Goal: Transaction & Acquisition: Register for event/course

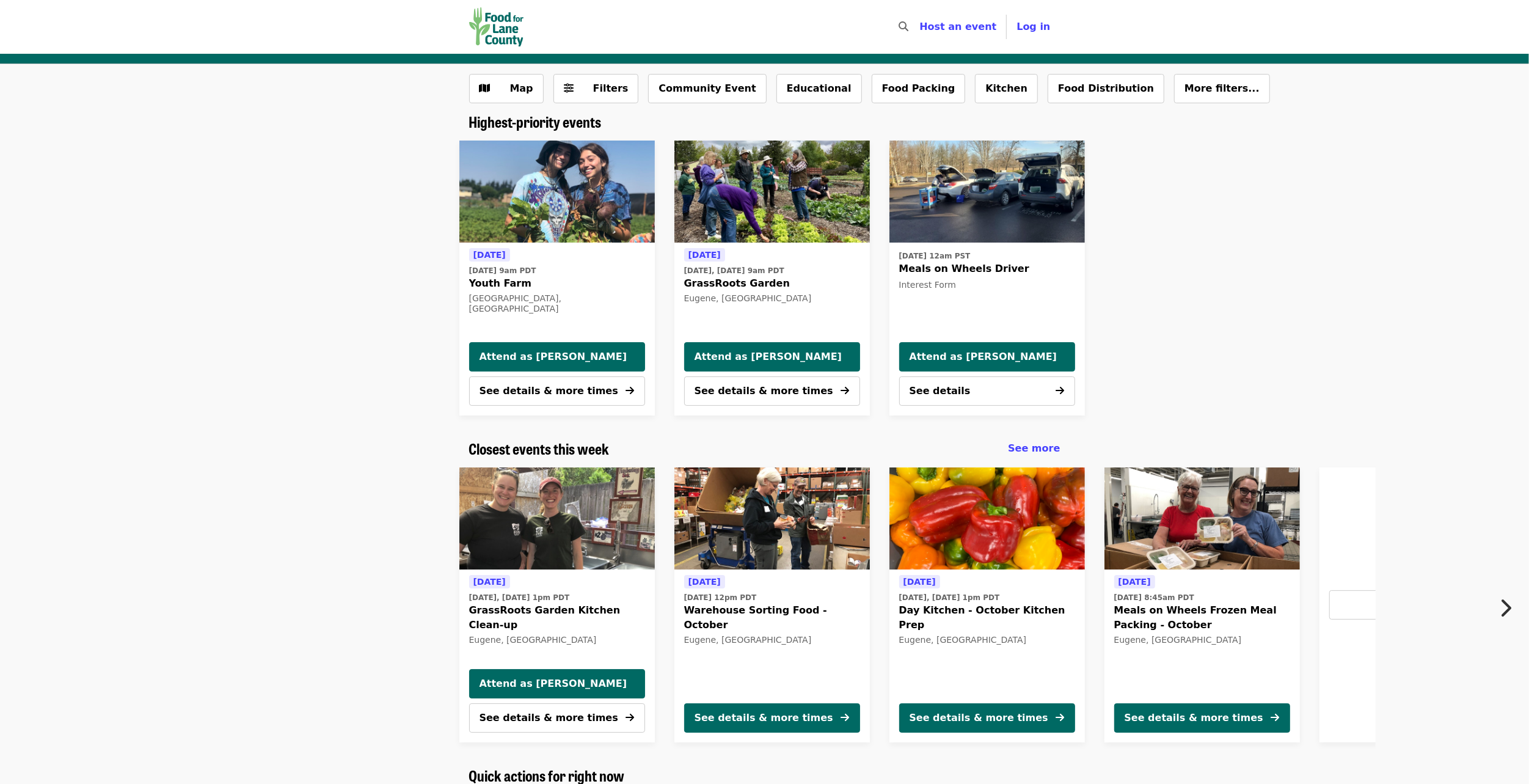
click at [786, 592] on span "[DATE] 12pm PDT" at bounding box center [771, 598] width 176 height 11
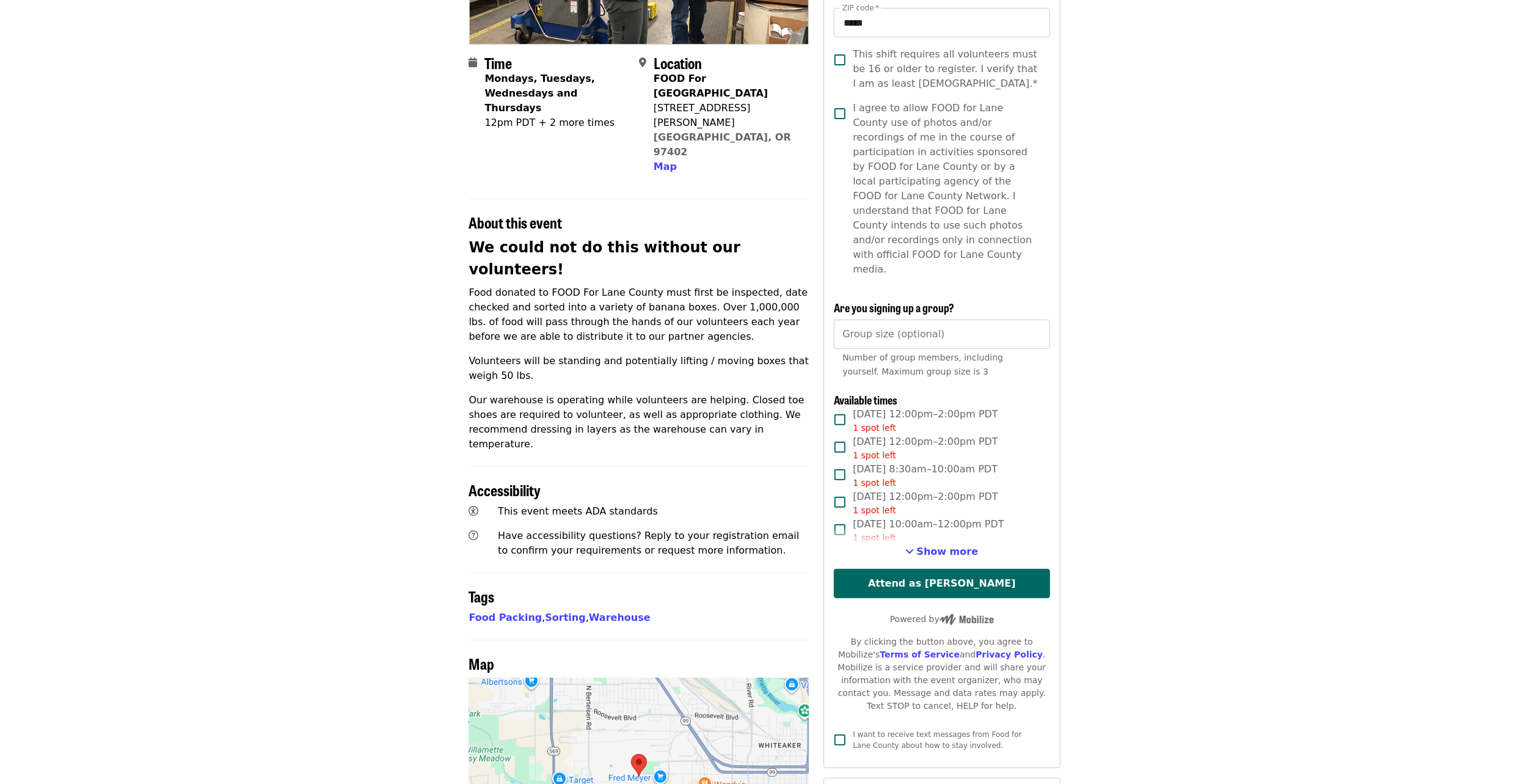
scroll to position [427, 0]
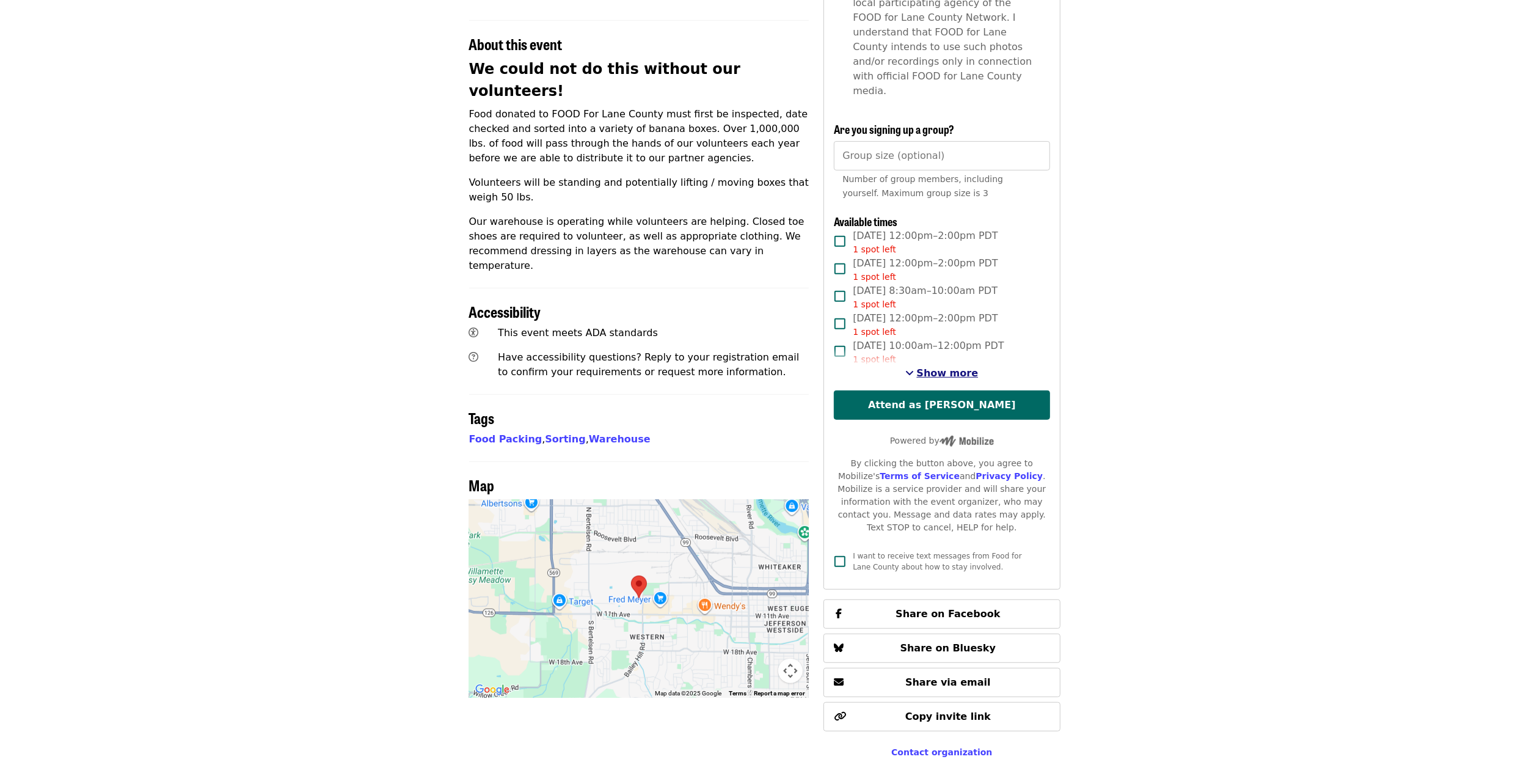
click at [951, 367] on span "Show more" at bounding box center [948, 373] width 62 height 12
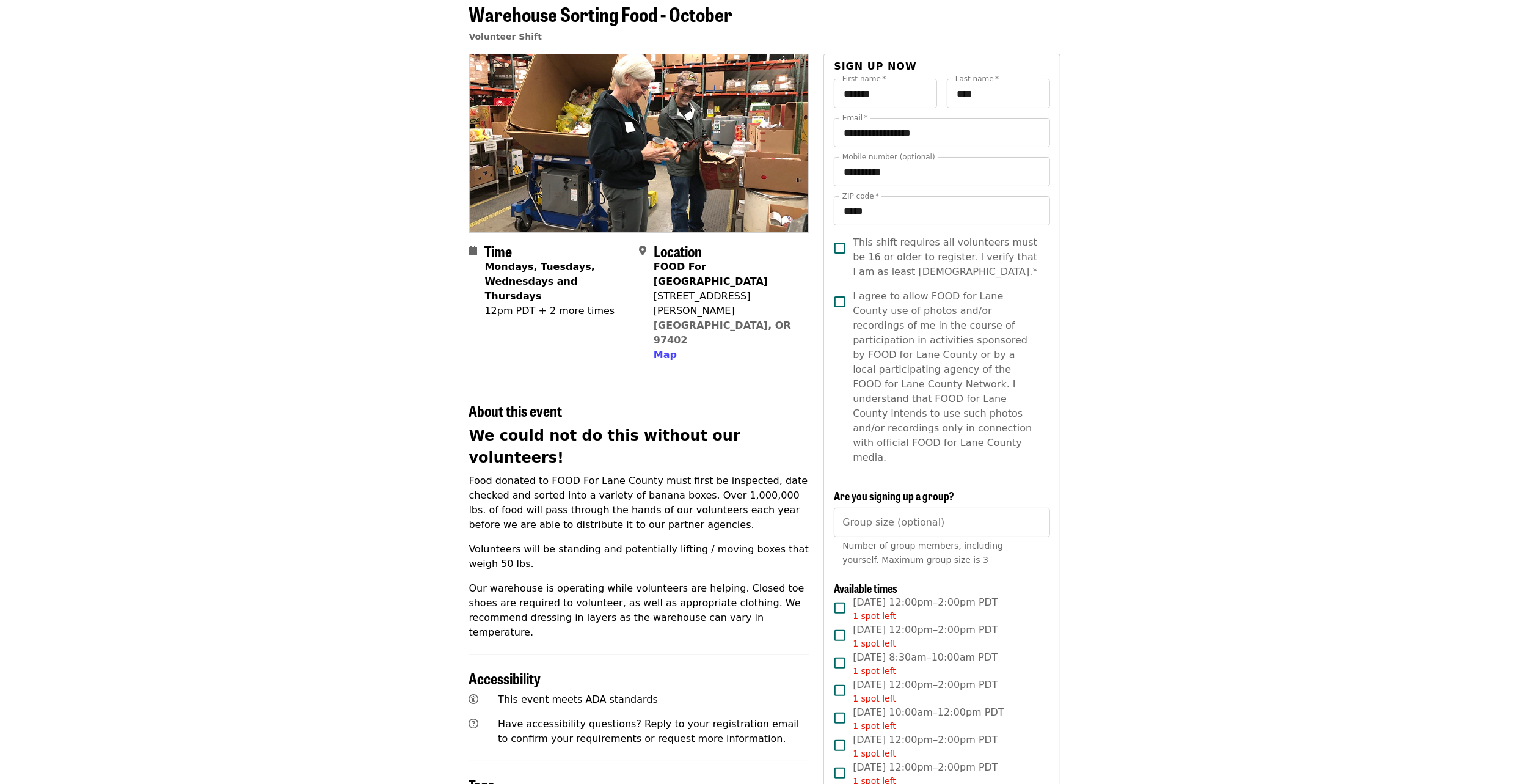
scroll to position [0, 0]
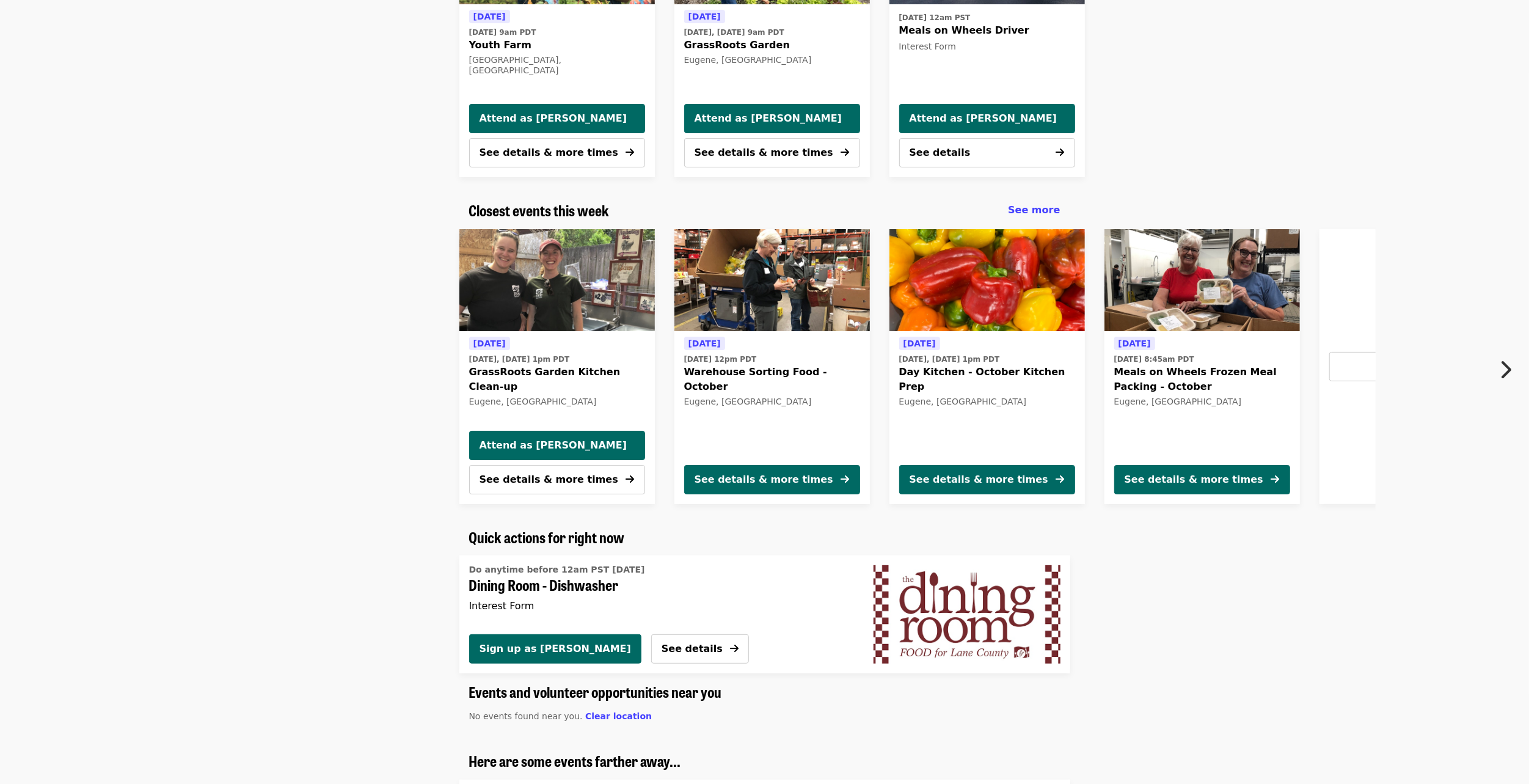
scroll to position [306, 0]
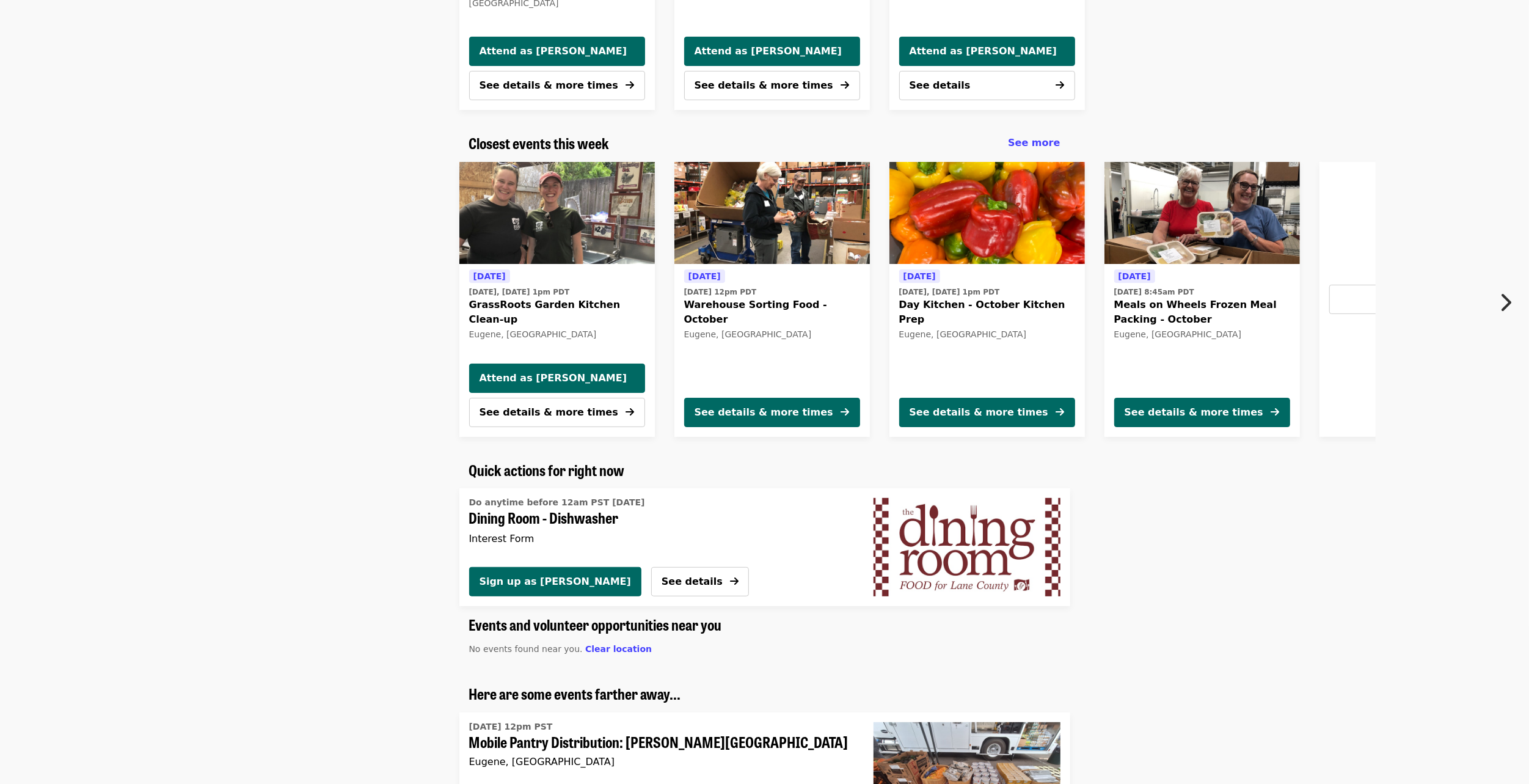
click at [1516, 306] on button "Next item" at bounding box center [1508, 303] width 40 height 35
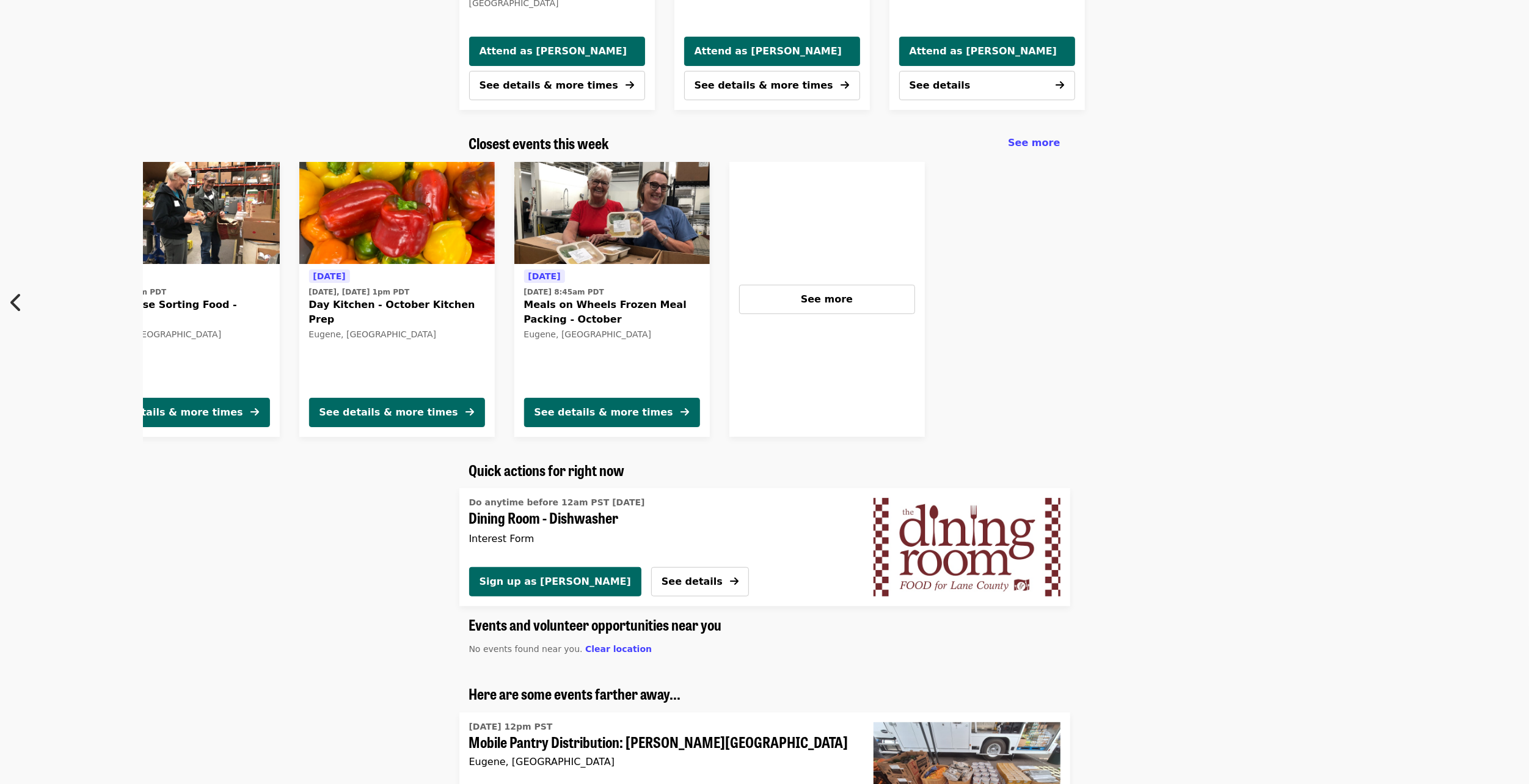
scroll to position [0, 608]
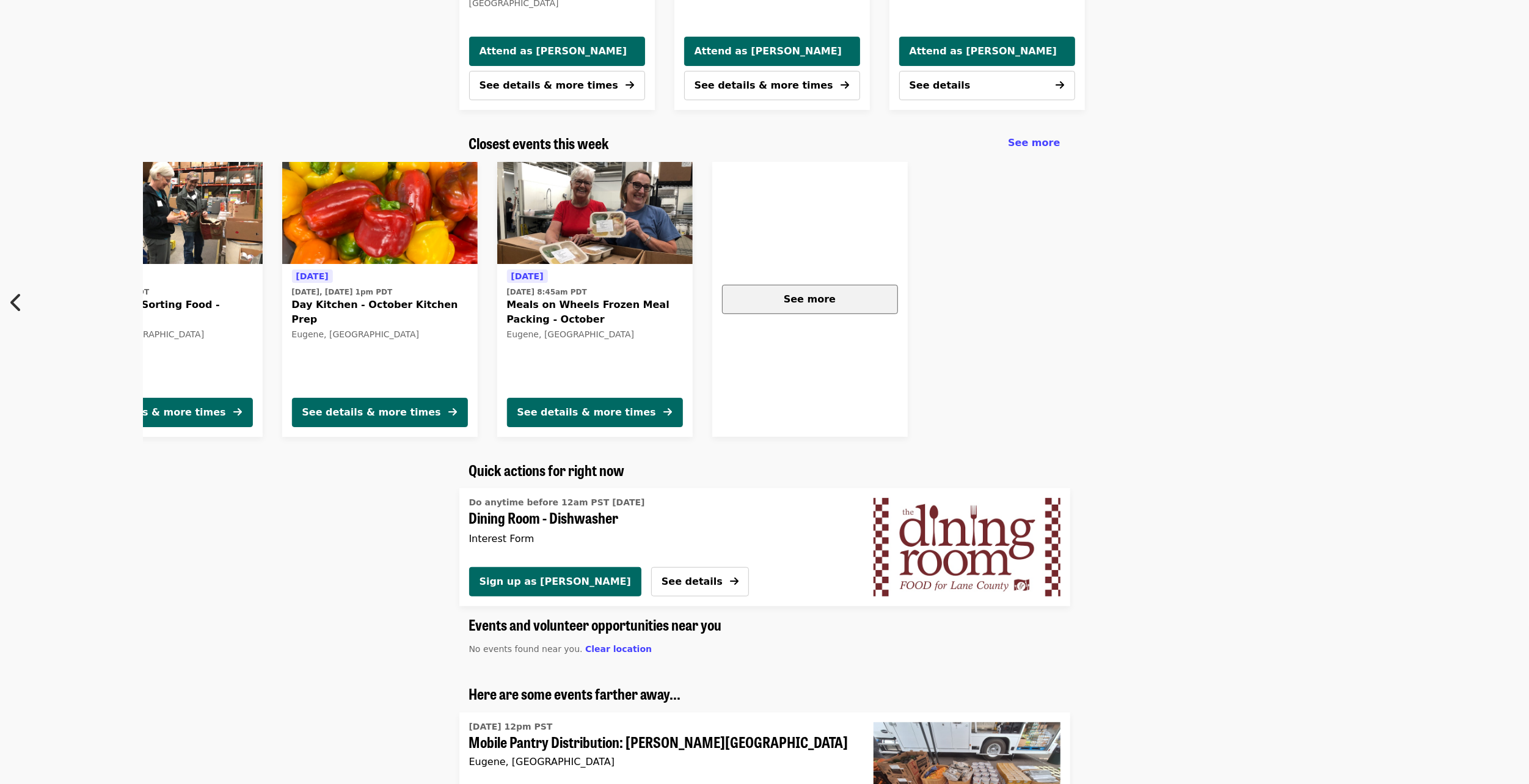
click at [723, 311] on button "See more" at bounding box center [810, 299] width 176 height 29
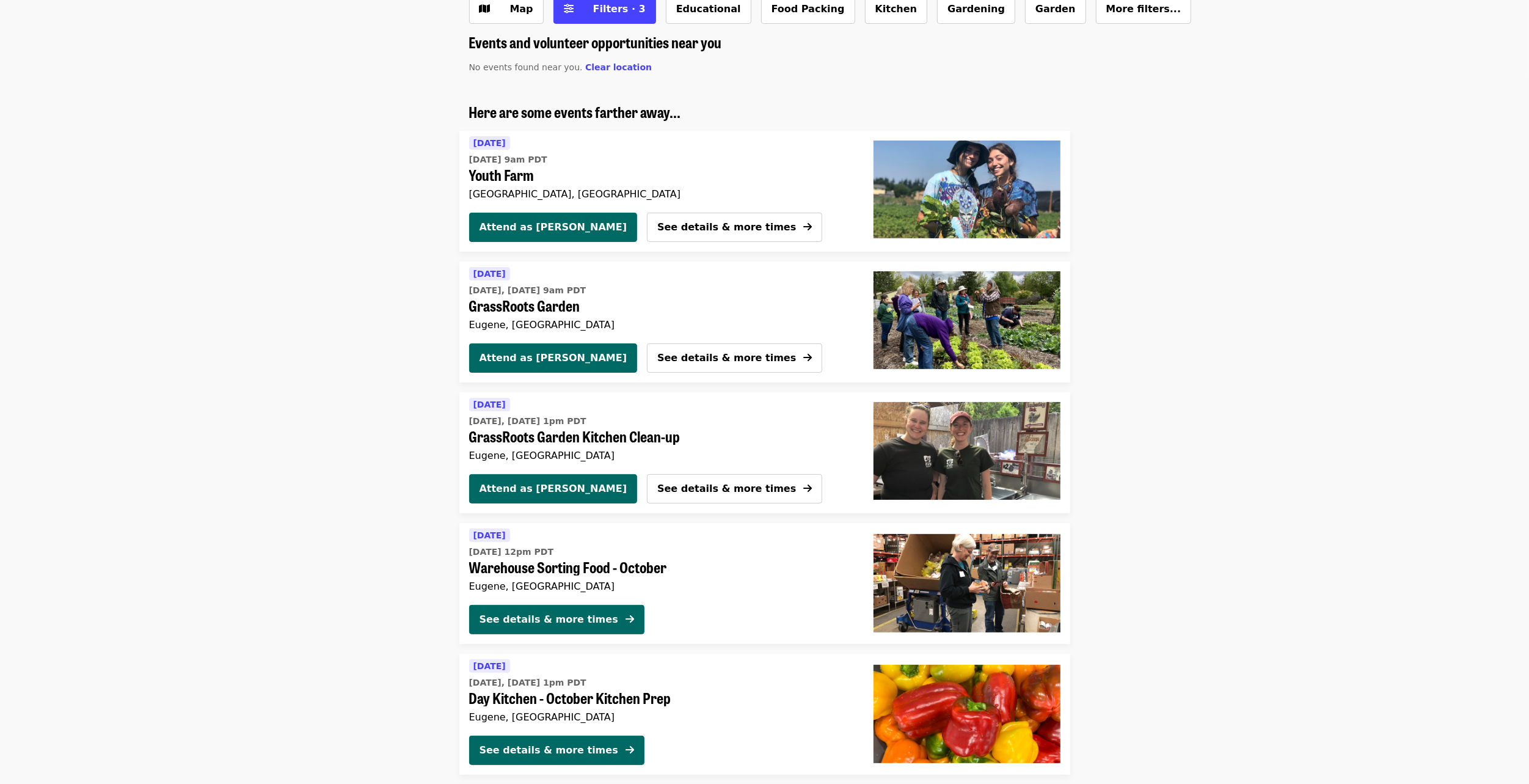
scroll to position [507, 0]
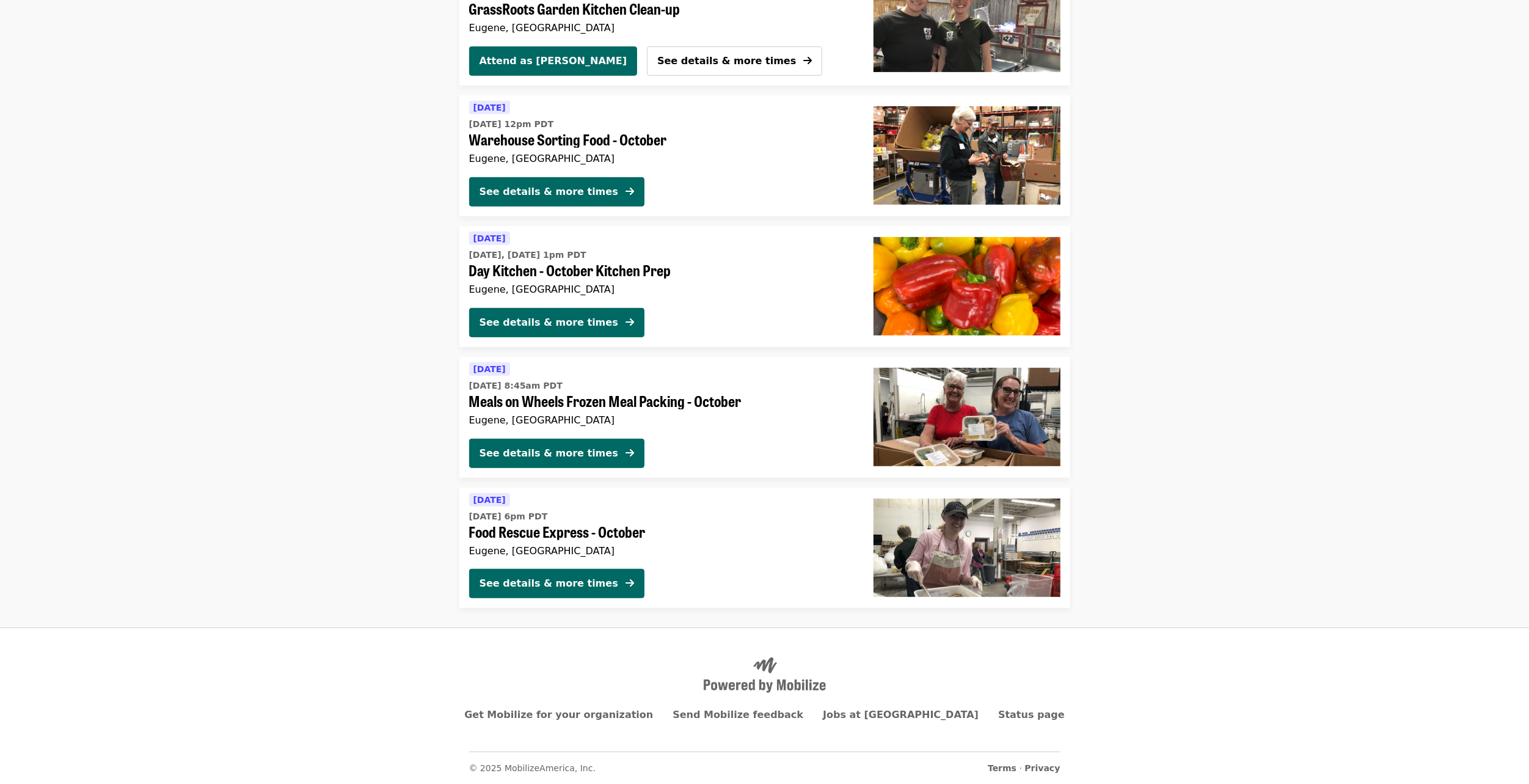
click at [583, 538] on span "Food Rescue Express - October" at bounding box center [661, 531] width 385 height 17
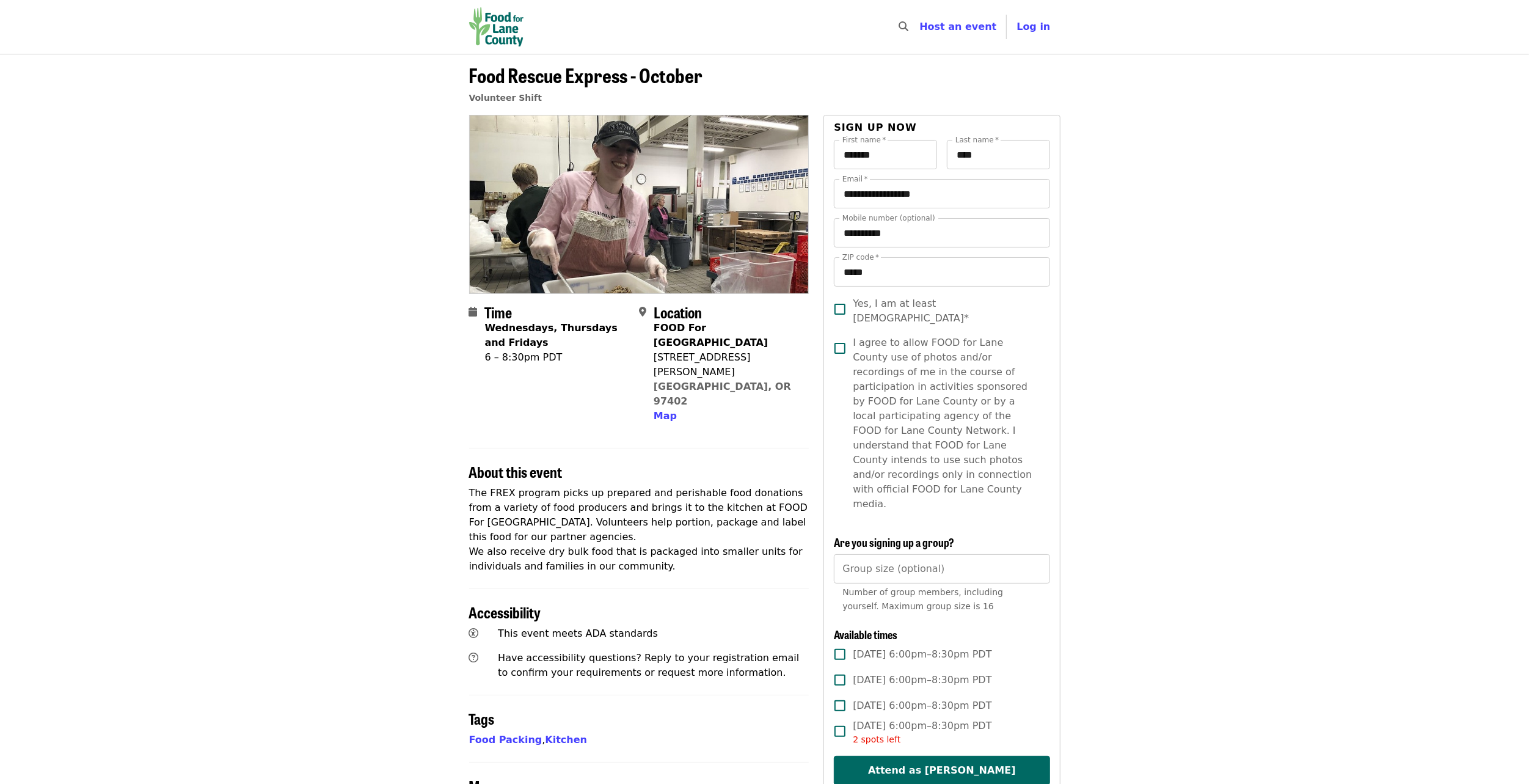
scroll to position [183, 0]
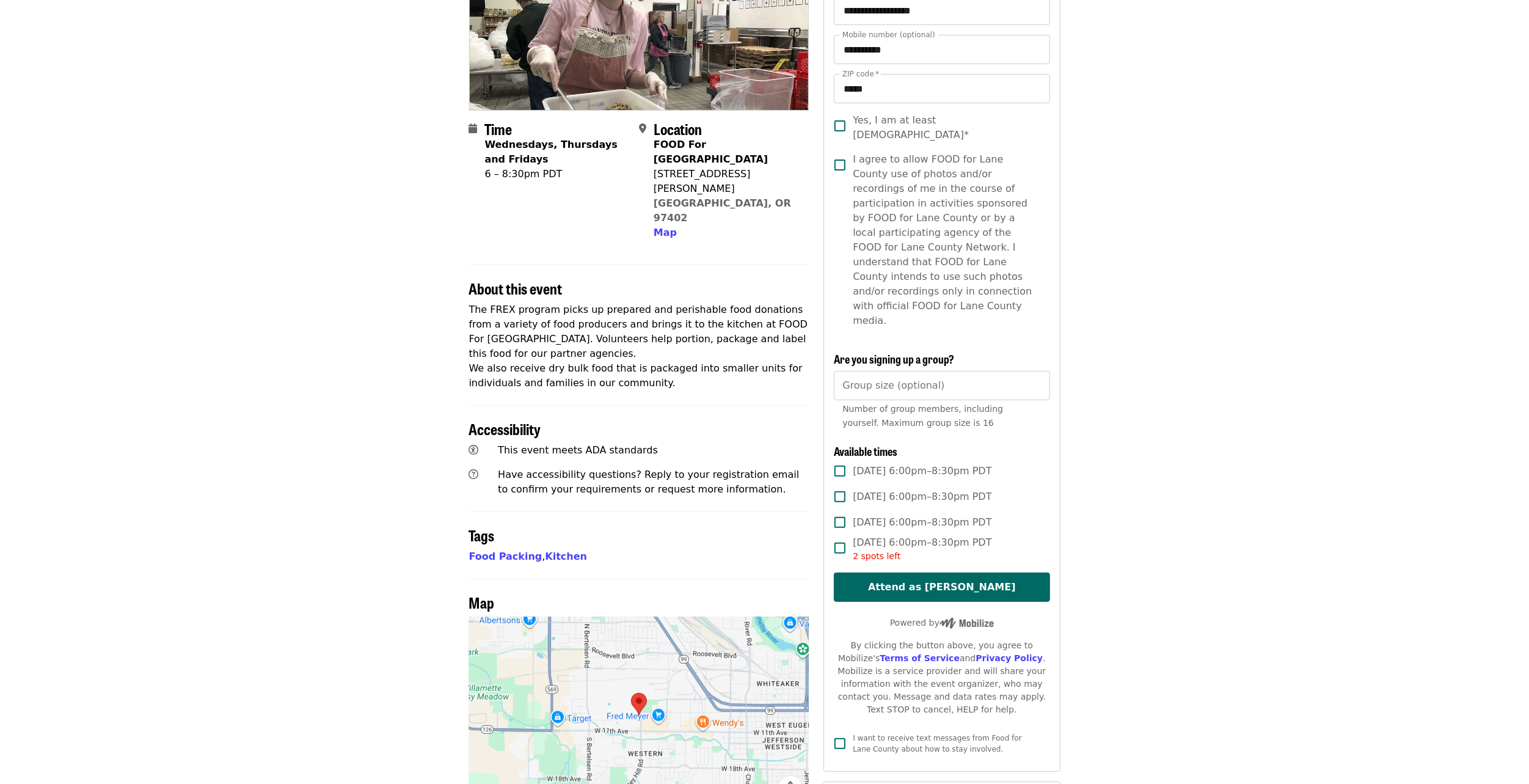
click at [919, 535] on span "Thu, Oct 30, 6:00pm–8:30pm PDT 2 spots left" at bounding box center [921, 548] width 138 height 27
click at [921, 515] on span "Wed, Oct 29, 6:00pm–8:30pm PDT" at bounding box center [921, 522] width 138 height 15
click at [951, 489] on span "Fri, Oct 24, 6:00pm–8:30pm PDT" at bounding box center [921, 497] width 138 height 15
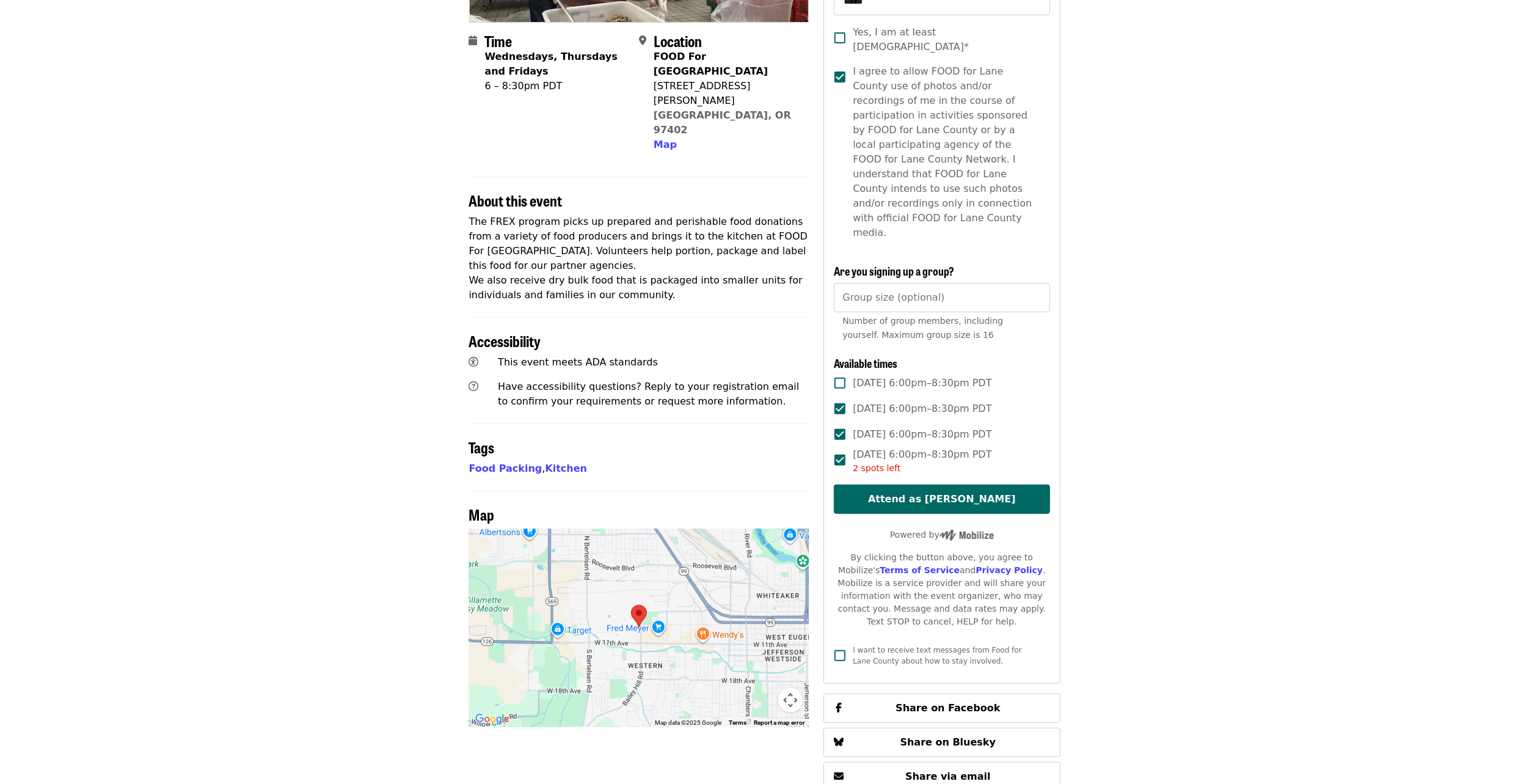
scroll to position [122, 0]
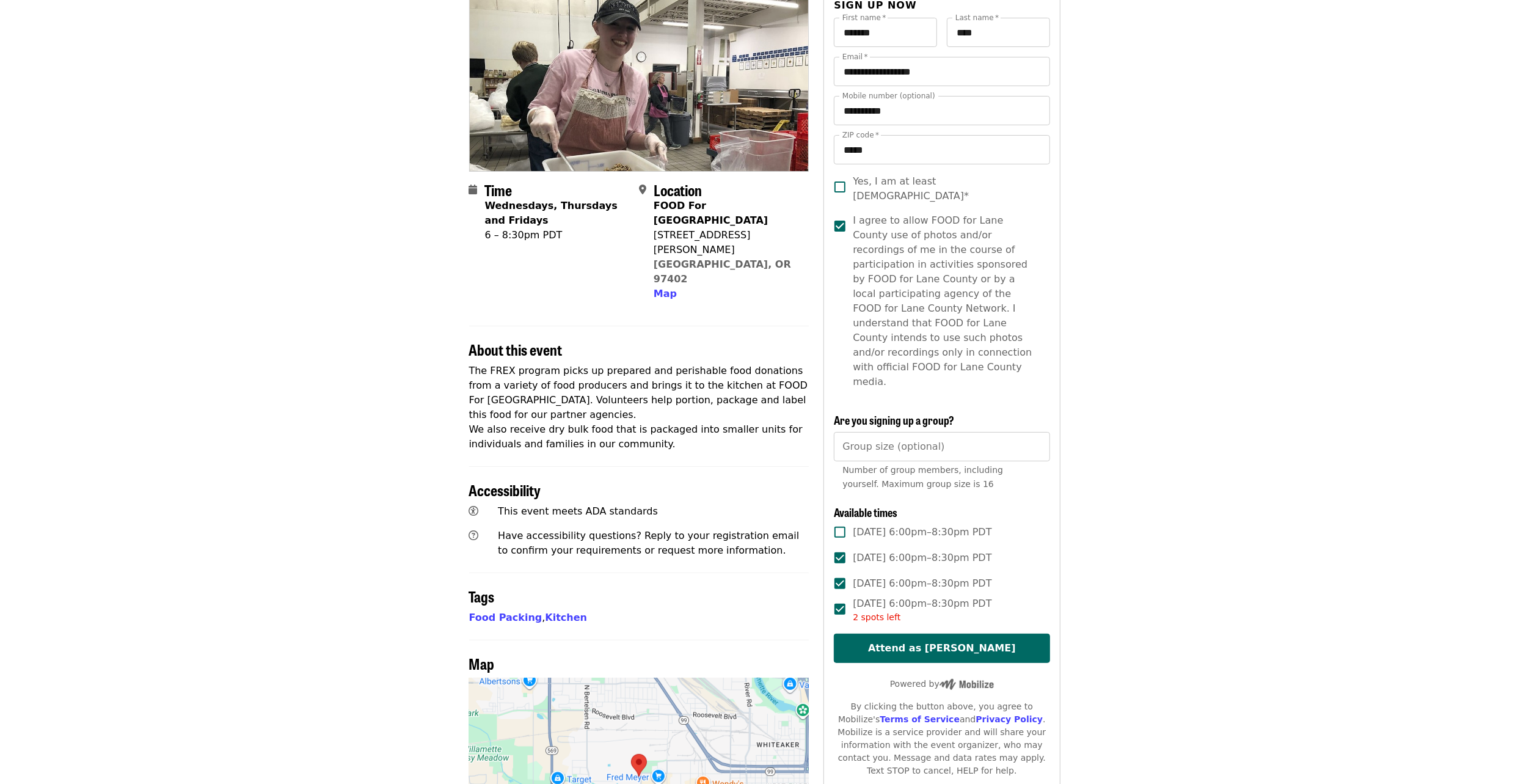
drag, startPoint x: 1031, startPoint y: 618, endPoint x: 1112, endPoint y: 615, distance: 81.1
click at [1031, 633] on button "Attend as [PERSON_NAME]" at bounding box center [941, 648] width 216 height 29
drag, startPoint x: 1025, startPoint y: 618, endPoint x: 1273, endPoint y: 605, distance: 248.3
click at [1025, 633] on button "Attend as [PERSON_NAME]" at bounding box center [941, 648] width 216 height 29
